Goal: Task Accomplishment & Management: Manage account settings

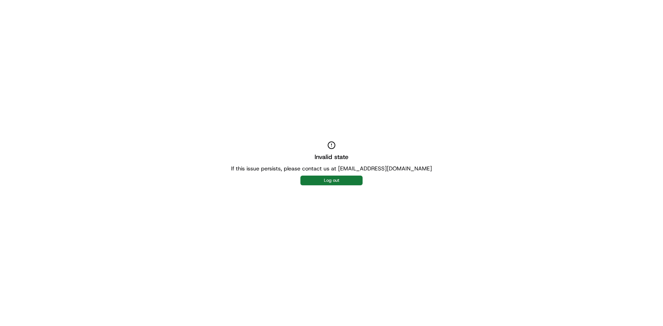
click at [322, 181] on button "Log out" at bounding box center [331, 181] width 62 height 10
